Goal: Navigation & Orientation: Find specific page/section

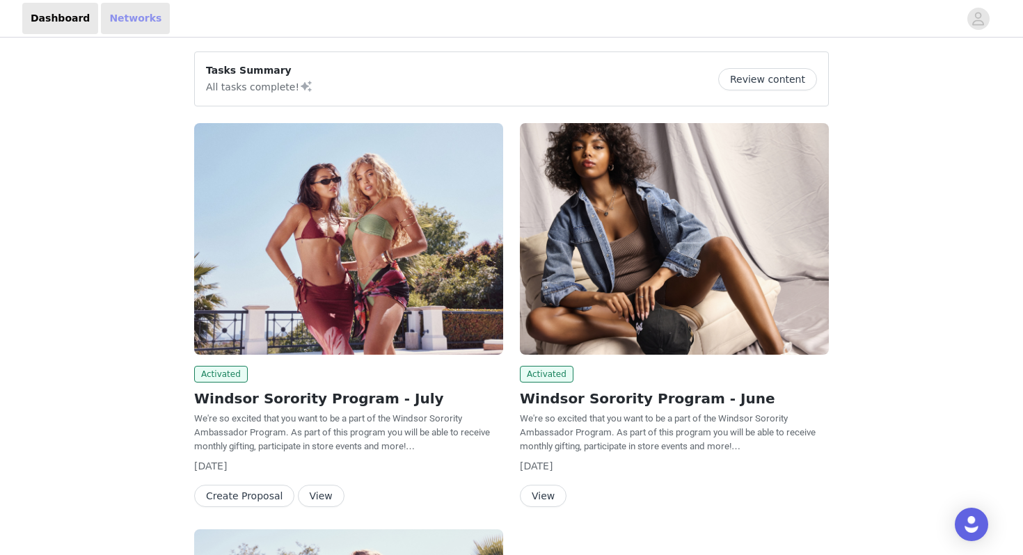
click at [127, 17] on link "Networks" at bounding box center [135, 18] width 69 height 31
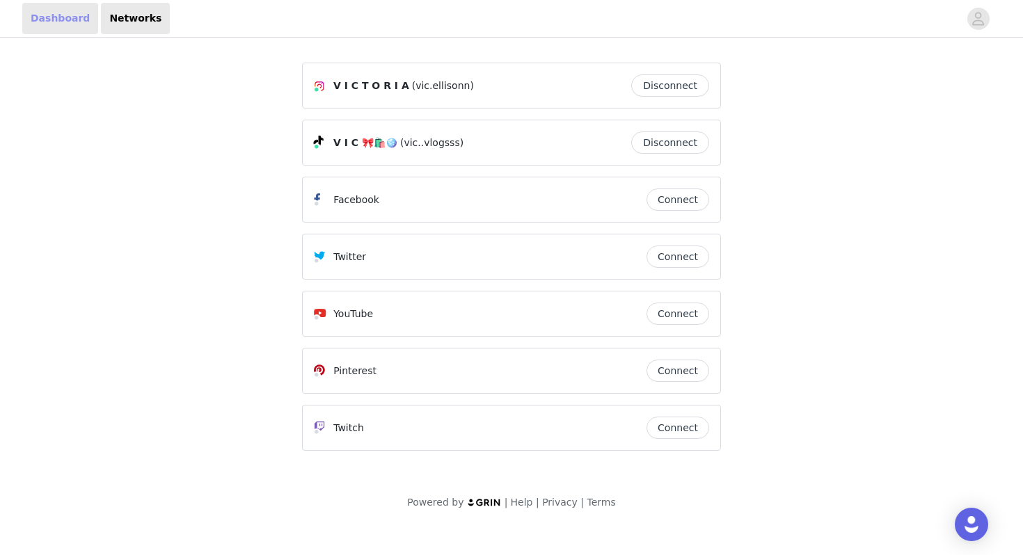
click at [66, 10] on link "Dashboard" at bounding box center [60, 18] width 76 height 31
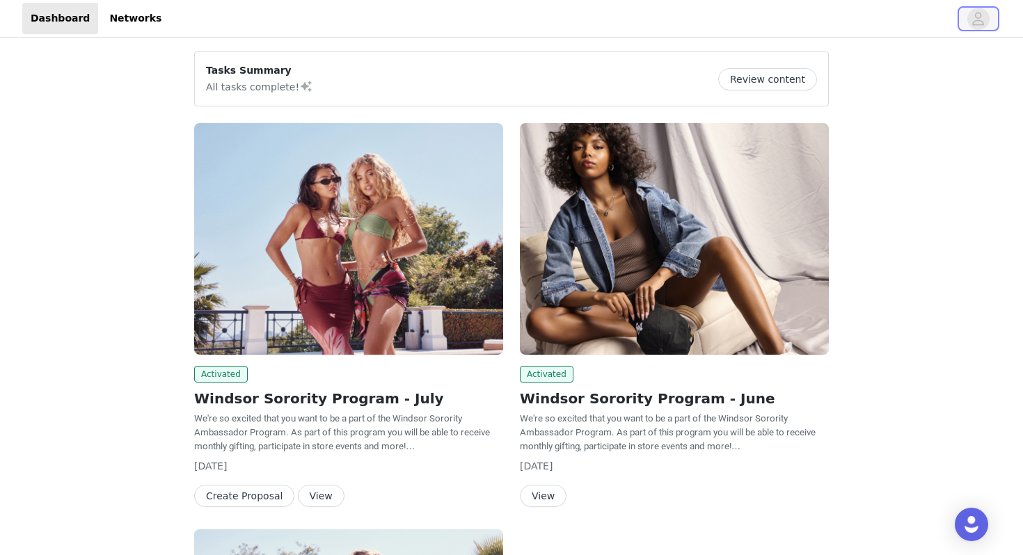
click at [979, 21] on icon "avatar" at bounding box center [977, 19] width 13 height 22
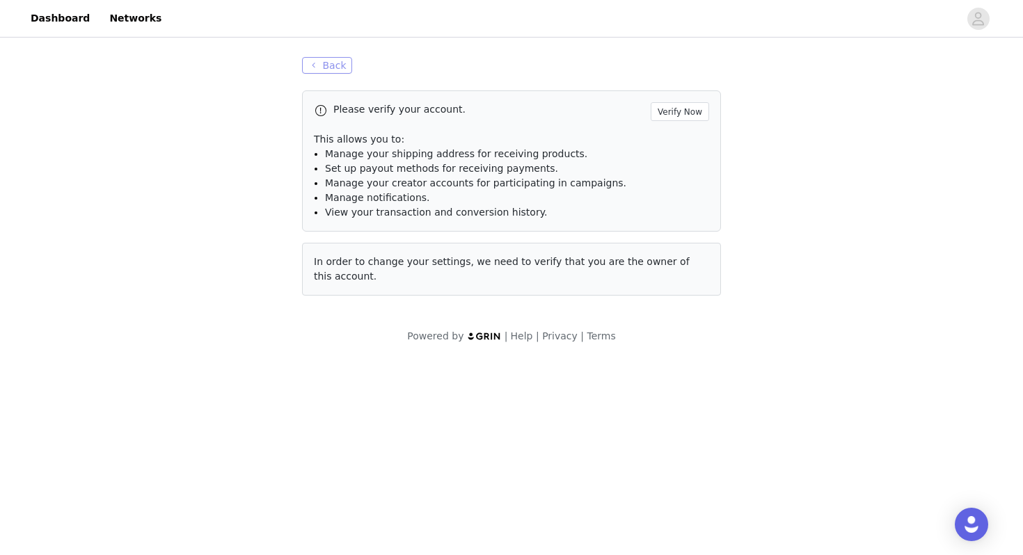
click at [318, 63] on button "Back" at bounding box center [327, 65] width 50 height 17
